Goal: Task Accomplishment & Management: Complete application form

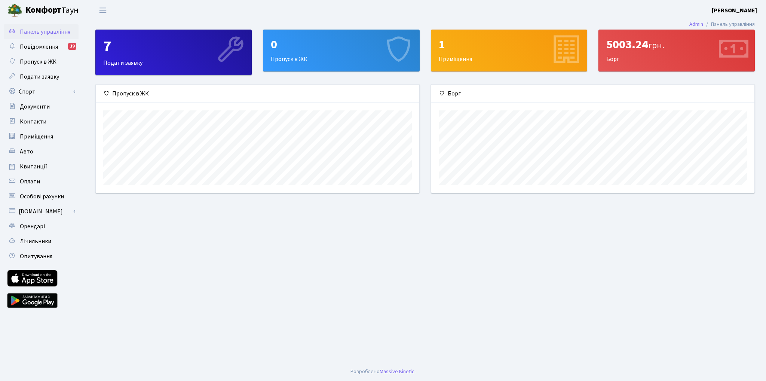
scroll to position [278, 0]
click at [43, 63] on span "Пропуск в ЖК" at bounding box center [38, 62] width 37 height 8
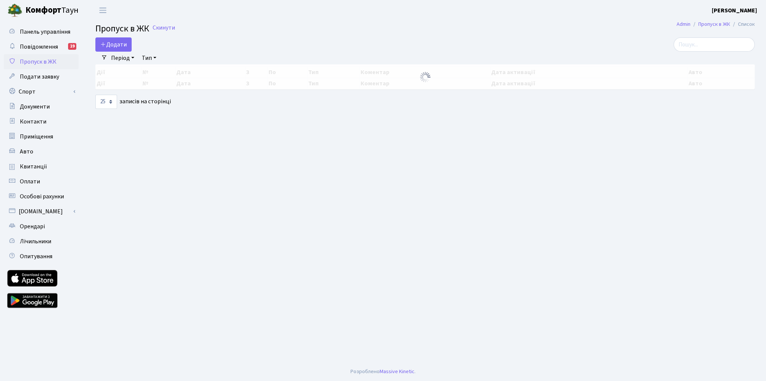
select select "25"
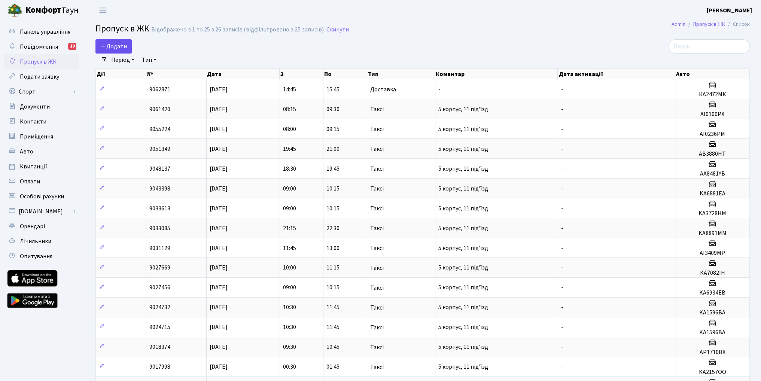
scroll to position [278, 0]
click at [114, 46] on span "Додати" at bounding box center [113, 46] width 27 height 8
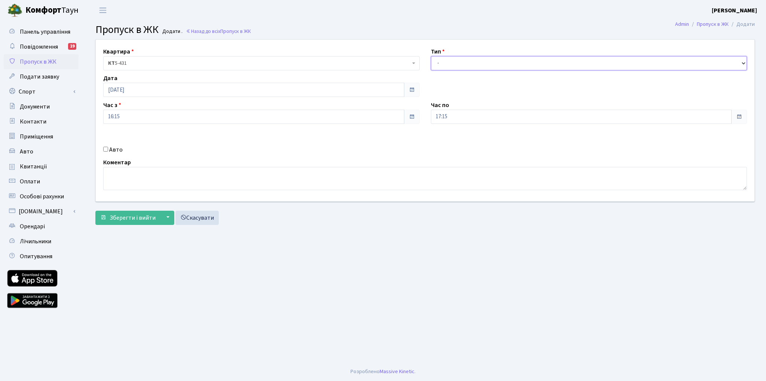
click at [461, 65] on select "- Доставка Таксі Гості Сервіс" at bounding box center [589, 63] width 317 height 14
select select "3"
click at [431, 56] on select "- Доставка Таксі Гості Сервіс" at bounding box center [589, 63] width 317 height 14
click at [104, 147] on input "Авто" at bounding box center [105, 149] width 5 height 5
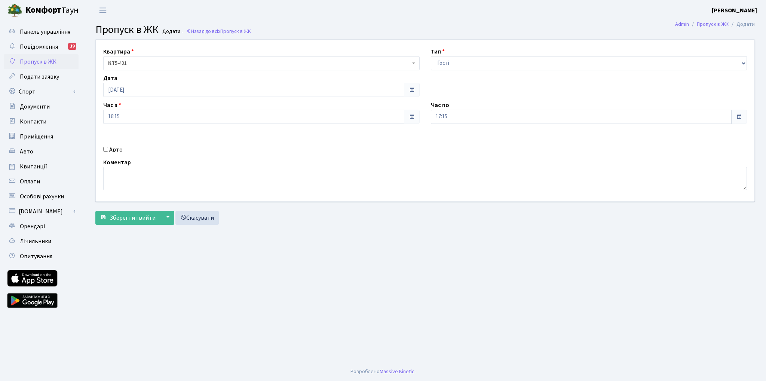
checkbox input "true"
click at [448, 146] on input "text" at bounding box center [589, 143] width 317 height 14
type input "Аа1530іі"
click at [135, 219] on span "Зберегти і вийти" at bounding box center [133, 218] width 46 height 8
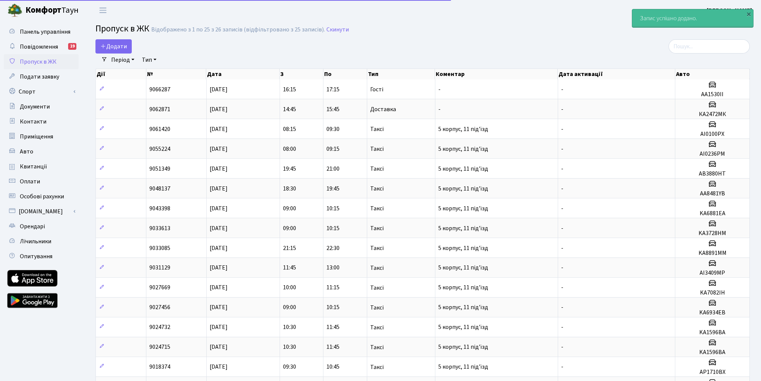
select select "25"
